Goal: Transaction & Acquisition: Purchase product/service

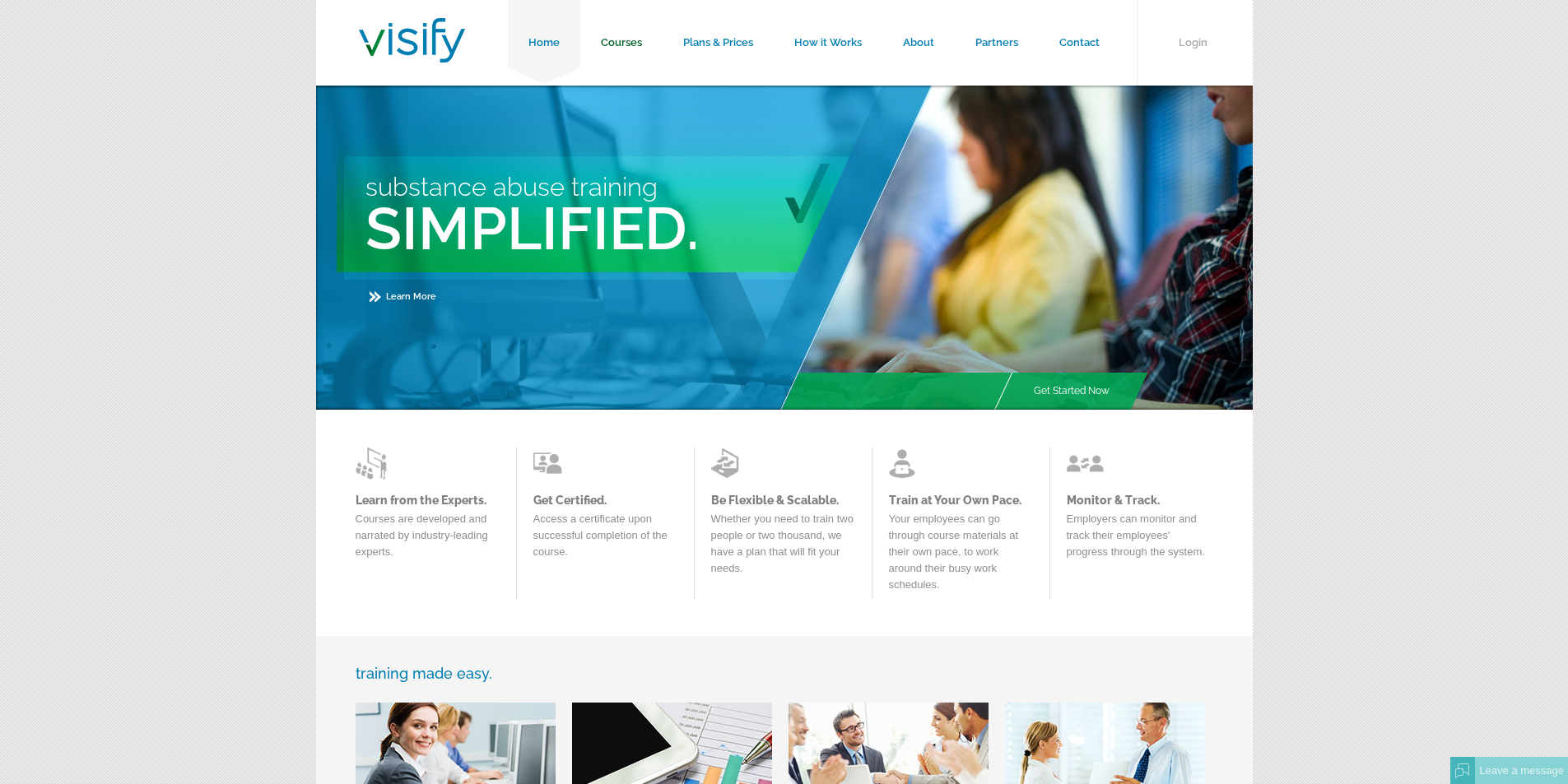
click at [618, 42] on link "Courses" at bounding box center [621, 42] width 82 height 86
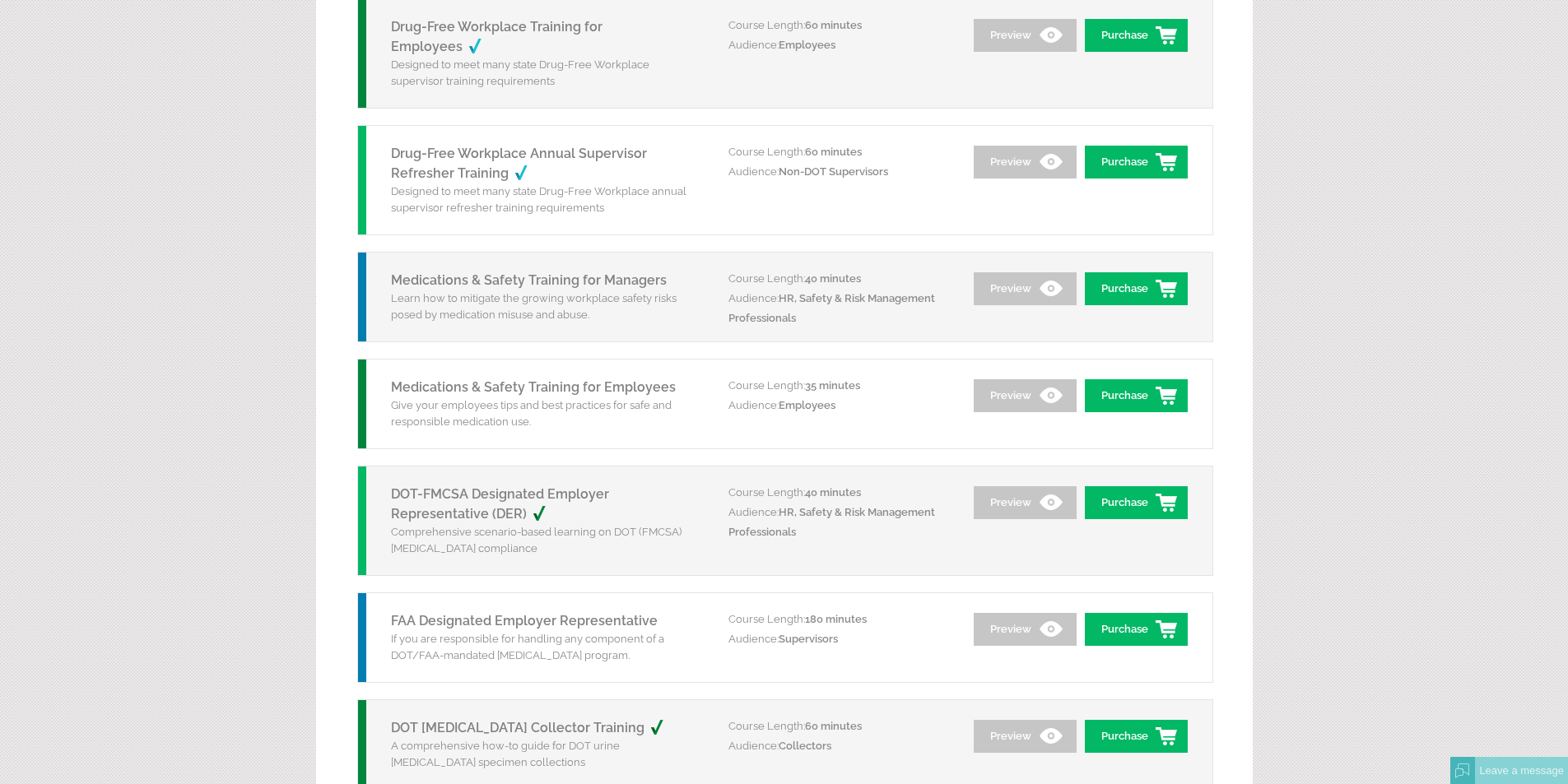
scroll to position [1645, 0]
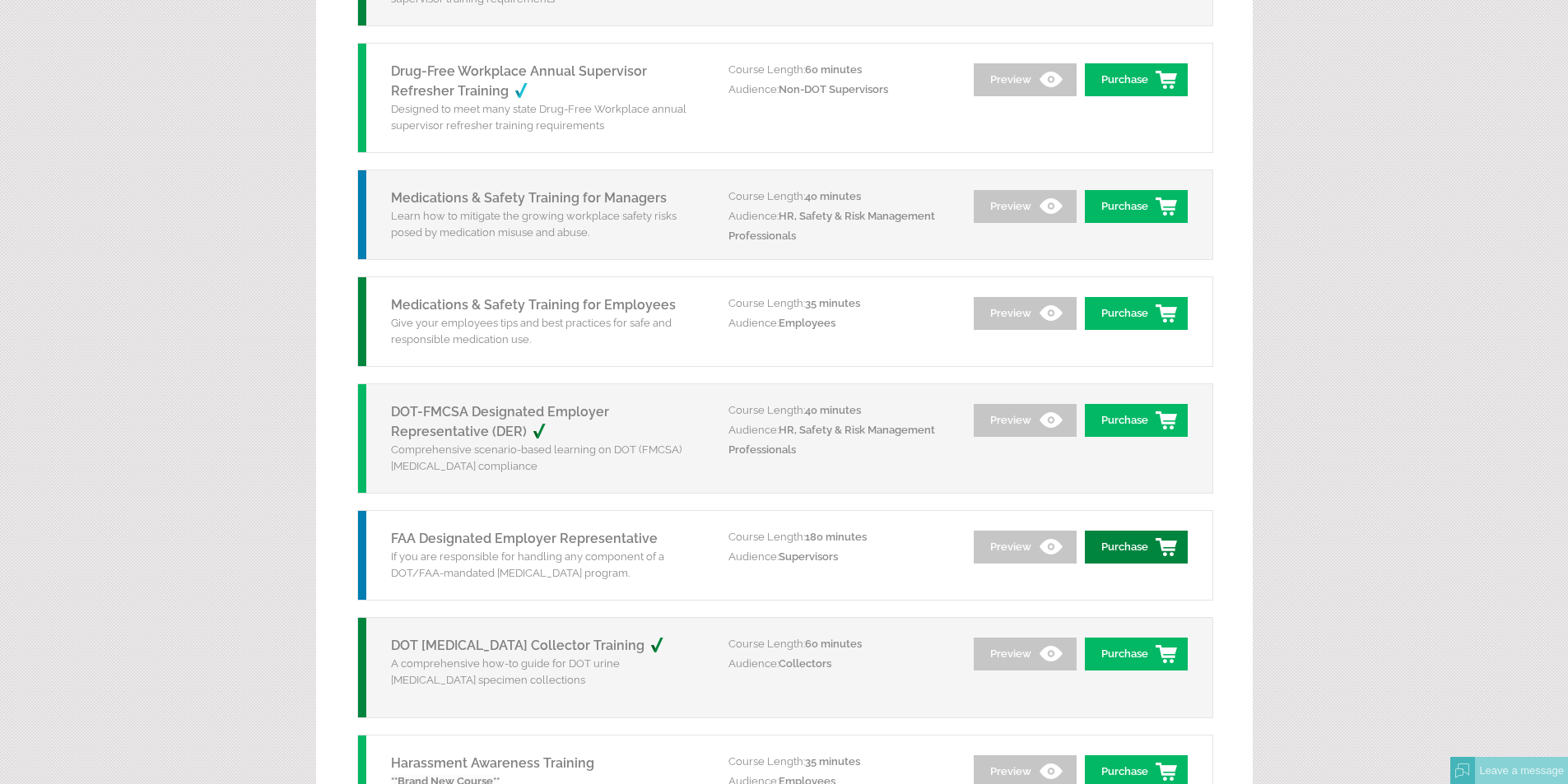
click at [1116, 543] on link "Purchase" at bounding box center [1136, 547] width 103 height 33
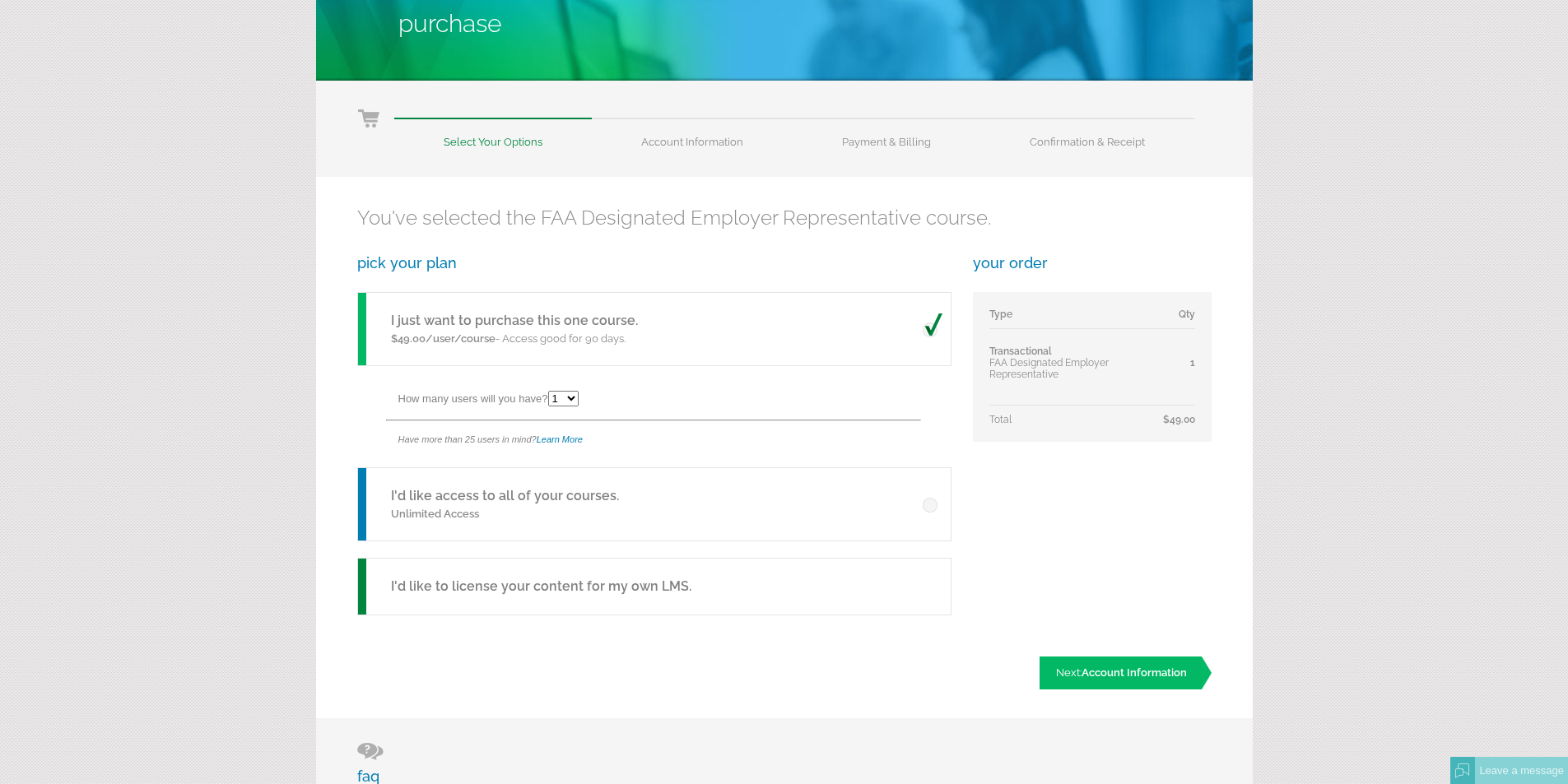
scroll to position [164, 0]
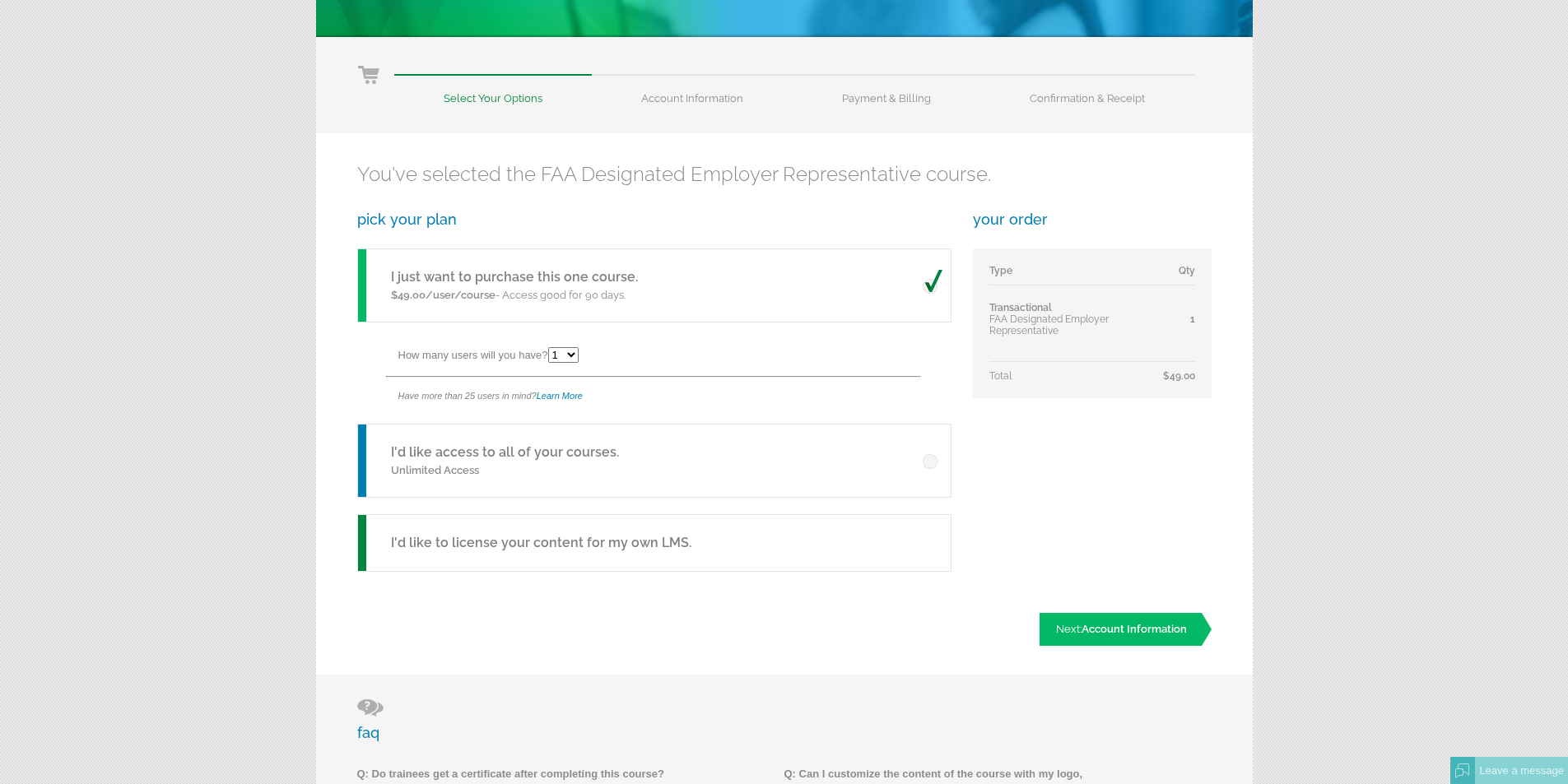
click at [929, 463] on span at bounding box center [932, 457] width 19 height 24
click at [0, 0] on input "radio" at bounding box center [0, 0] width 0 height 0
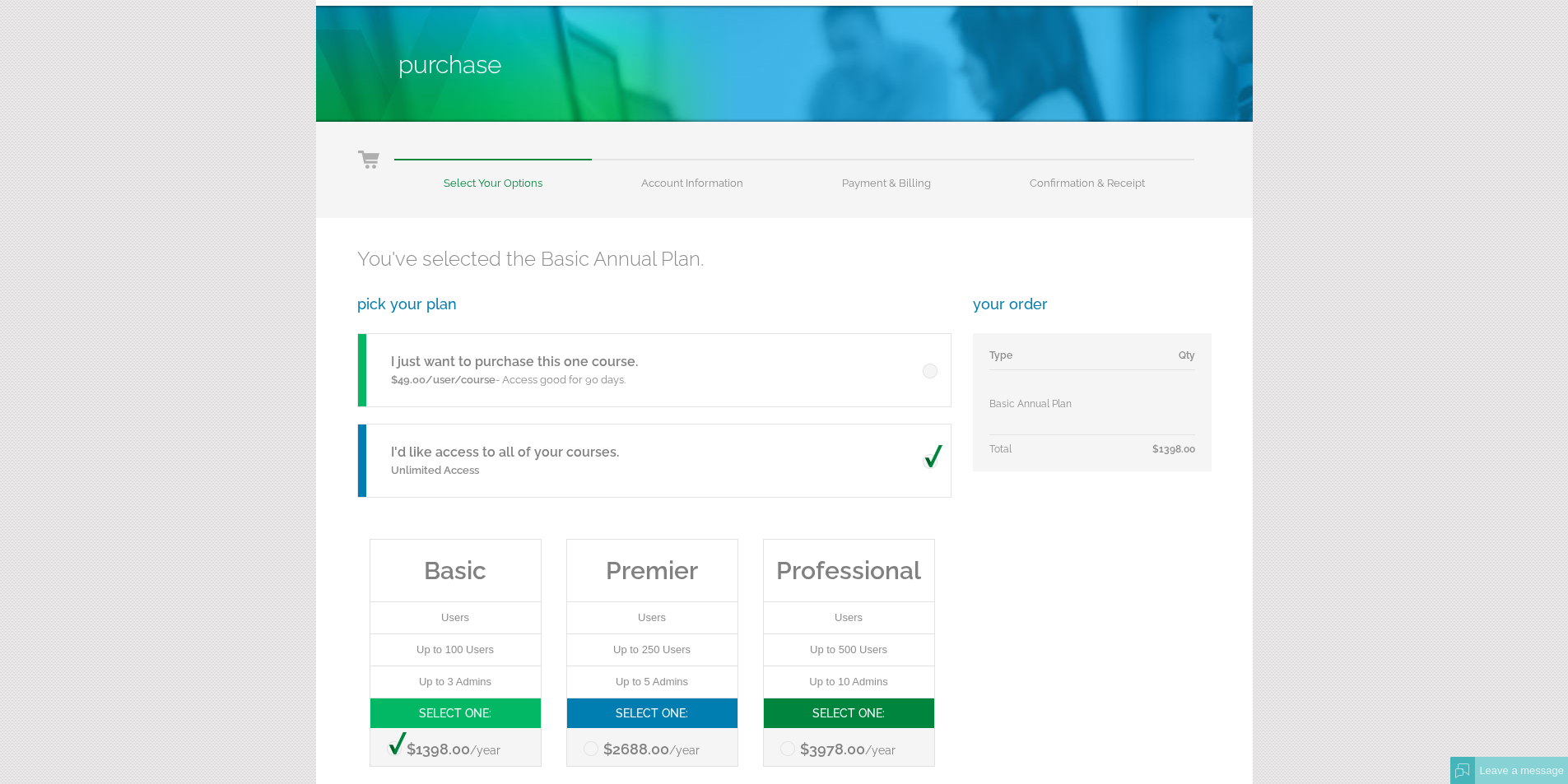
scroll to position [0, 0]
